Goal: Information Seeking & Learning: Learn about a topic

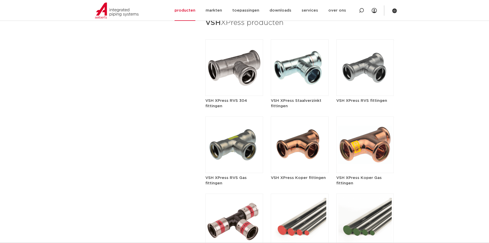
scroll to position [616, 0]
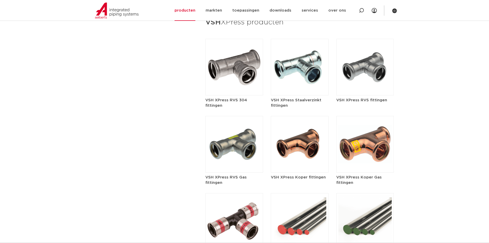
click at [301, 97] on h5 "VSH XPress Staalverzinkt fittingen" at bounding box center [300, 102] width 58 height 11
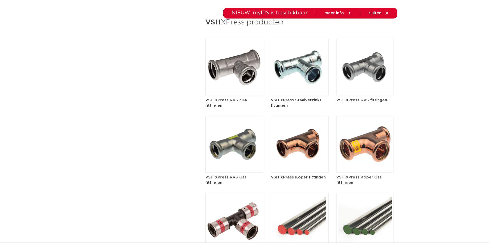
click at [307, 97] on h5 "VSH XPress Staalverzinkt fittingen" at bounding box center [300, 102] width 58 height 11
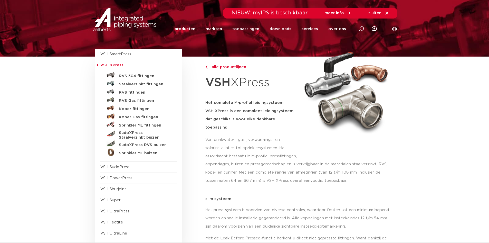
scroll to position [51, 0]
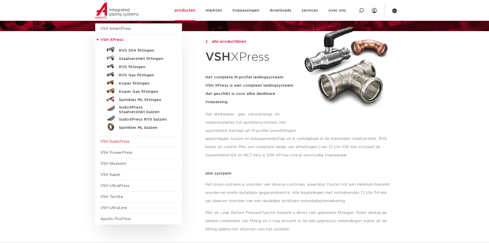
click at [124, 141] on span "VSH SudoPress" at bounding box center [114, 141] width 29 height 4
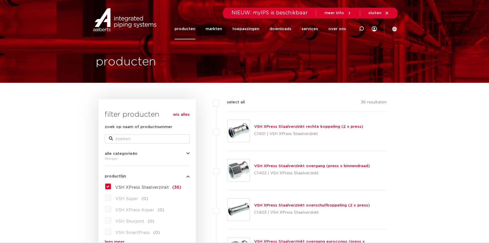
click at [278, 126] on link "VSH XPress Staalverzinkt rechte koppeling (2 x press)" at bounding box center [308, 127] width 109 height 4
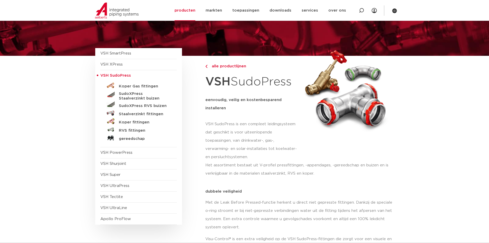
scroll to position [26, 0]
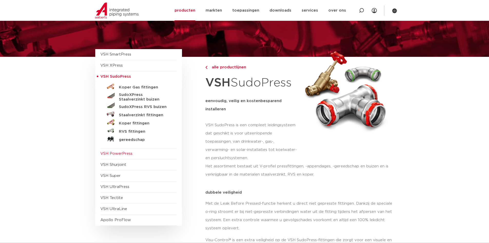
click at [143, 155] on span "VSH PowerPress" at bounding box center [138, 153] width 77 height 11
click at [118, 153] on span "VSH PowerPress" at bounding box center [116, 153] width 32 height 4
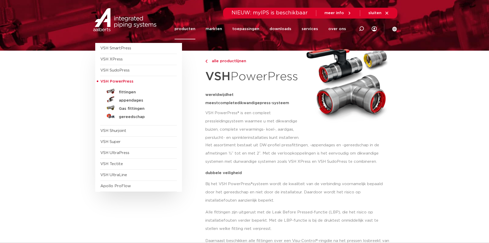
scroll to position [51, 0]
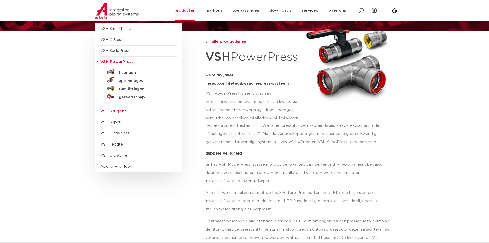
click at [109, 110] on span "VSH Shurjoint" at bounding box center [113, 111] width 26 height 4
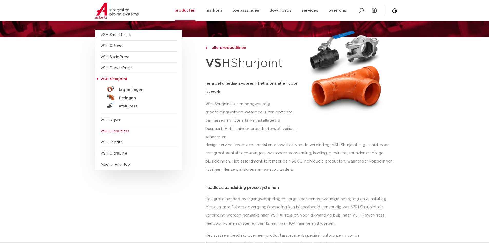
scroll to position [51, 0]
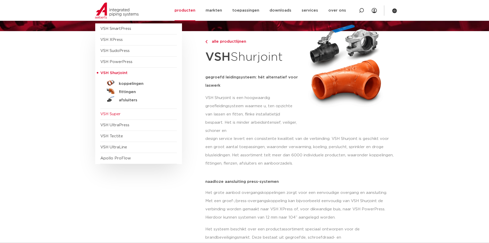
click at [112, 116] on span "VSH Super" at bounding box center [110, 114] width 20 height 4
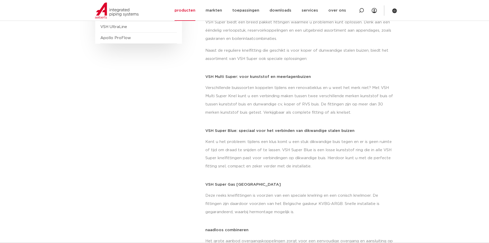
scroll to position [205, 0]
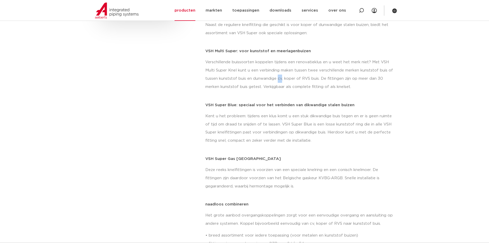
drag, startPoint x: 278, startPoint y: 79, endPoint x: 281, endPoint y: 79, distance: 2.9
click at [281, 79] on p "Verschillende buissoorten koppelen tijdens een renovatieklus en u weet het merk…" at bounding box center [299, 74] width 189 height 33
click at [282, 80] on p "Verschillende buissoorten koppelen tijdens een renovatieklus en u weet het merk…" at bounding box center [299, 74] width 189 height 33
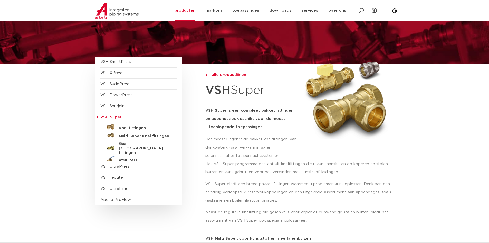
scroll to position [0, 0]
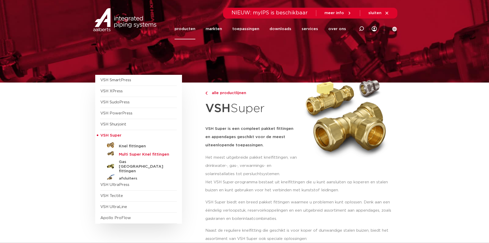
click at [153, 154] on h5 "Multi Super Knel fittingen" at bounding box center [144, 154] width 51 height 5
click at [128, 184] on span "VSH UltraPress" at bounding box center [114, 185] width 29 height 4
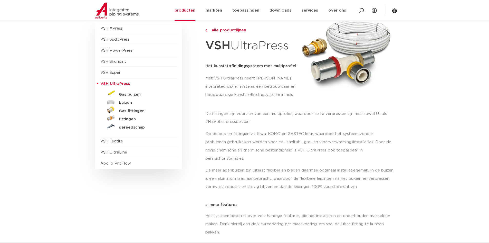
scroll to position [51, 0]
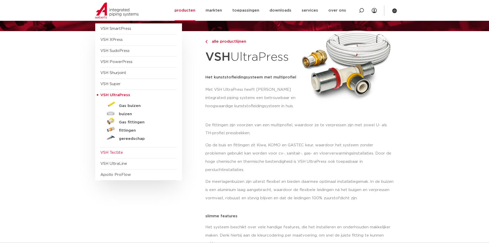
click at [108, 150] on span "VSH Tectite" at bounding box center [111, 152] width 23 height 4
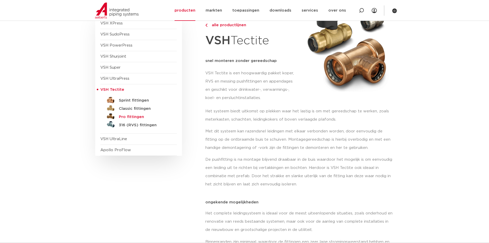
scroll to position [51, 0]
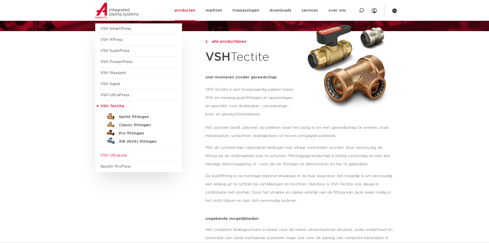
click at [122, 152] on span "VSH UltraLine" at bounding box center [138, 155] width 77 height 11
click at [117, 156] on span "VSH UltraLine" at bounding box center [113, 155] width 27 height 4
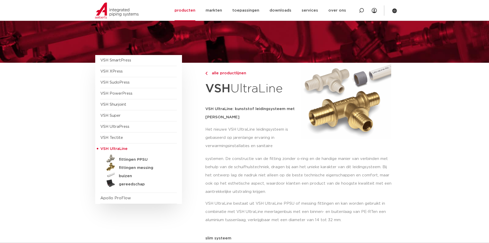
scroll to position [26, 0]
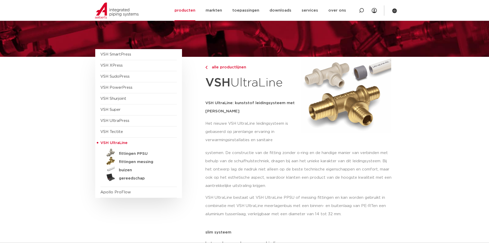
click at [213, 139] on p "Het nieuwe VSH UltraLine leidingsysteem is gebaseerd op jarenlange ervaring in …" at bounding box center [251, 131] width 93 height 25
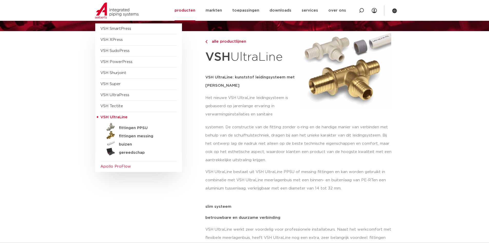
click at [125, 166] on span "Apollo ProFlow" at bounding box center [115, 166] width 31 height 4
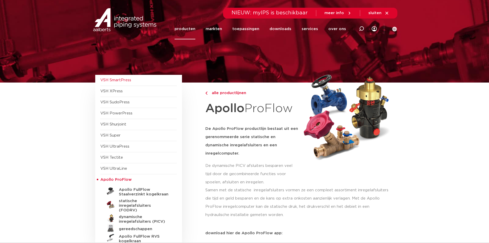
click at [122, 82] on span "VSH SmartPress" at bounding box center [115, 80] width 31 height 4
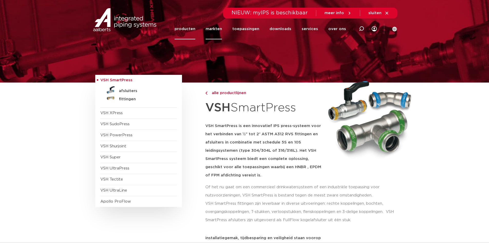
click at [220, 29] on link "markten" at bounding box center [214, 28] width 16 height 21
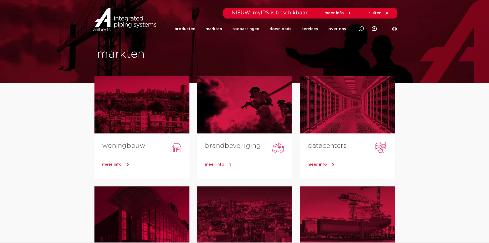
click at [191, 30] on link "producten" at bounding box center [185, 28] width 21 height 21
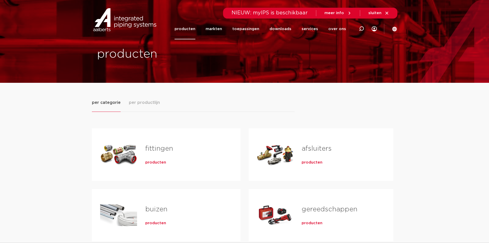
click at [249, 109] on div "per categorie per productlijn" at bounding box center [193, 105] width 203 height 13
click at [252, 116] on div "fittingen producten buizen producten kranen producten" at bounding box center [245, 211] width 306 height 198
click at [145, 105] on span "per productlijn" at bounding box center [144, 102] width 31 height 6
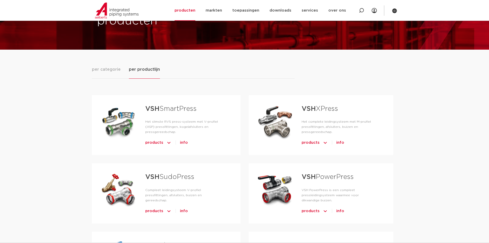
scroll to position [26, 0]
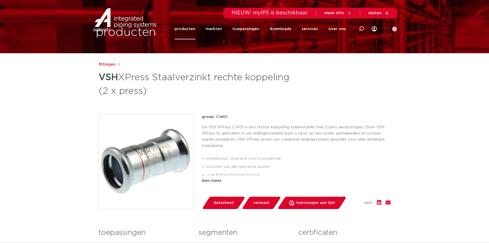
scroll to position [51, 0]
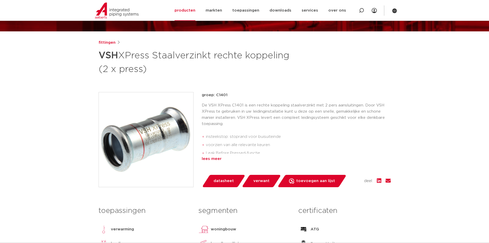
click at [219, 157] on div "lees meer" at bounding box center [296, 159] width 189 height 6
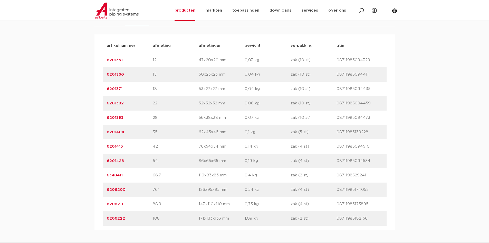
scroll to position [257, 0]
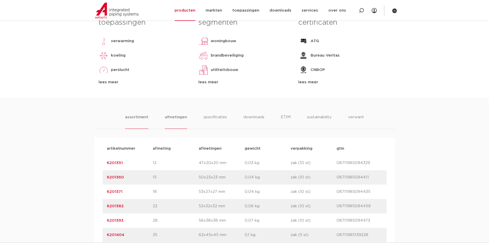
click at [176, 120] on li "afmetingen" at bounding box center [176, 121] width 22 height 15
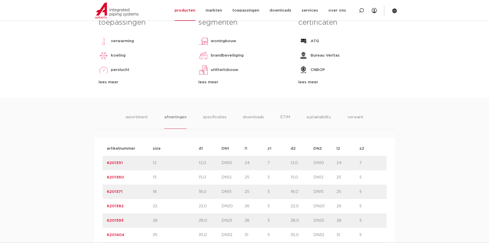
click at [227, 126] on ul "assortiment [GEOGRAPHIC_DATA] specificaties downloads ETIM sustainability verwa…" at bounding box center [245, 121] width 238 height 15
click at [220, 122] on li "specificaties" at bounding box center [214, 121] width 25 height 15
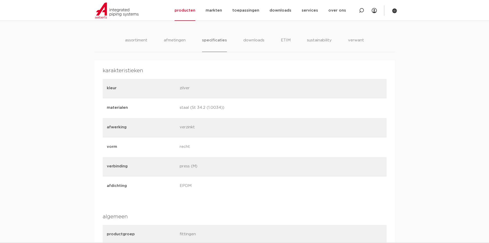
scroll to position [334, 0]
drag, startPoint x: 179, startPoint y: 109, endPoint x: 215, endPoint y: 112, distance: 36.5
click at [215, 112] on div "materialen staal (St 34.2 (1.0034))" at bounding box center [245, 108] width 284 height 20
click at [205, 122] on div "afwerking verzinkt" at bounding box center [245, 128] width 284 height 20
drag, startPoint x: 196, startPoint y: 130, endPoint x: 195, endPoint y: 139, distance: 9.3
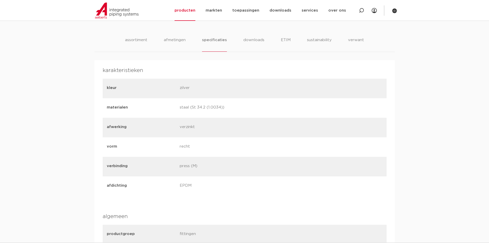
click at [195, 134] on div "afwerking verzinkt" at bounding box center [245, 128] width 284 height 20
click at [183, 157] on div "kleur zilver materialen staal (St 34.2 (1.0034)) afwerking verzinkt vorm recht …" at bounding box center [245, 137] width 284 height 117
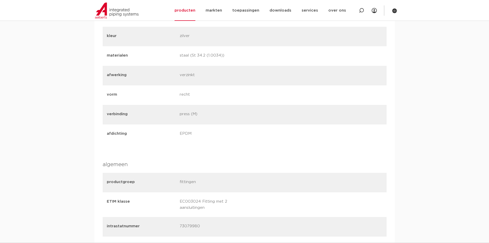
scroll to position [411, 0]
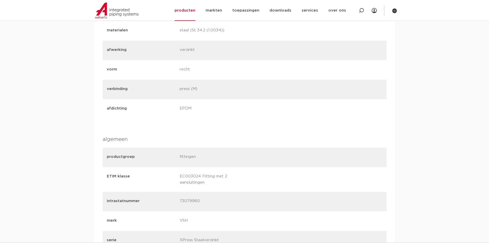
click at [182, 117] on div "afdichting EPDM" at bounding box center [245, 109] width 284 height 20
drag, startPoint x: 199, startPoint y: 90, endPoint x: 206, endPoint y: 120, distance: 31.2
click at [197, 90] on p "press (M)" at bounding box center [214, 89] width 69 height 7
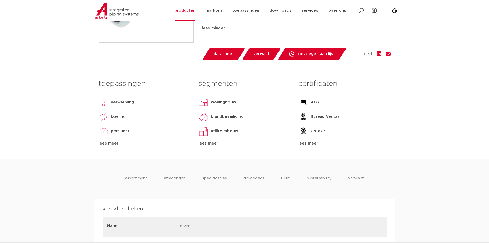
scroll to position [205, 0]
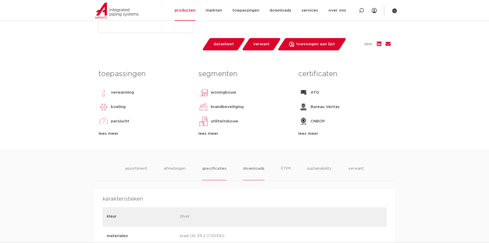
click at [255, 173] on li "downloads" at bounding box center [253, 172] width 21 height 15
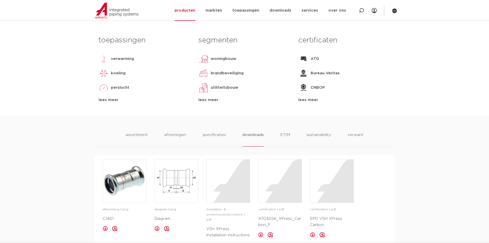
scroll to position [231, 0]
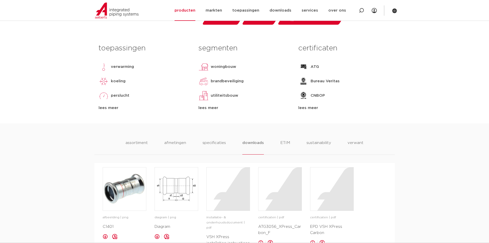
drag, startPoint x: 285, startPoint y: 133, endPoint x: 287, endPoint y: 138, distance: 4.9
click at [287, 145] on li "ETIM" at bounding box center [285, 147] width 9 height 15
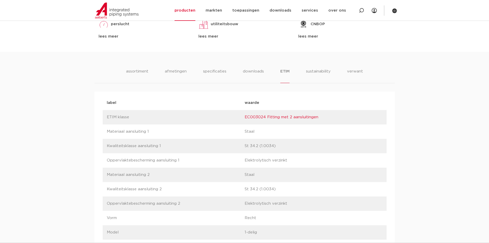
scroll to position [308, 0]
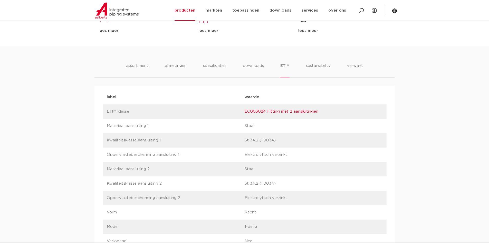
drag, startPoint x: 259, startPoint y: 128, endPoint x: 239, endPoint y: 126, distance: 19.8
click at [239, 126] on div "label [GEOGRAPHIC_DATA] aansluiting 1 waarde Staal" at bounding box center [245, 126] width 284 height 14
click at [151, 142] on p "Kwaliteitsklasse aansluiting 1" at bounding box center [176, 140] width 138 height 6
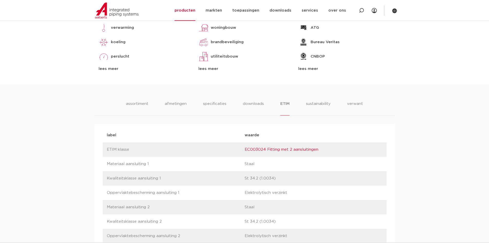
scroll to position [257, 0]
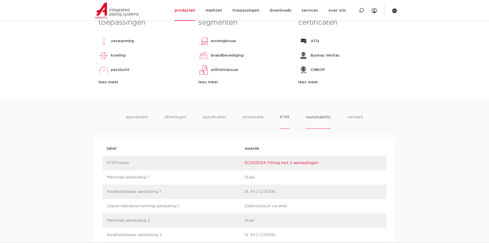
click at [313, 118] on li "sustainability" at bounding box center [318, 121] width 25 height 15
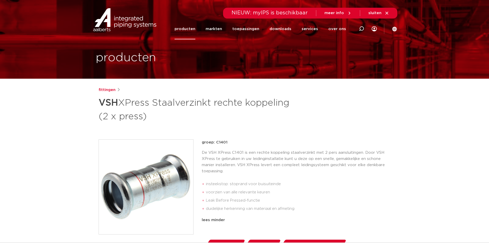
scroll to position [0, 0]
